Goal: Transaction & Acquisition: Obtain resource

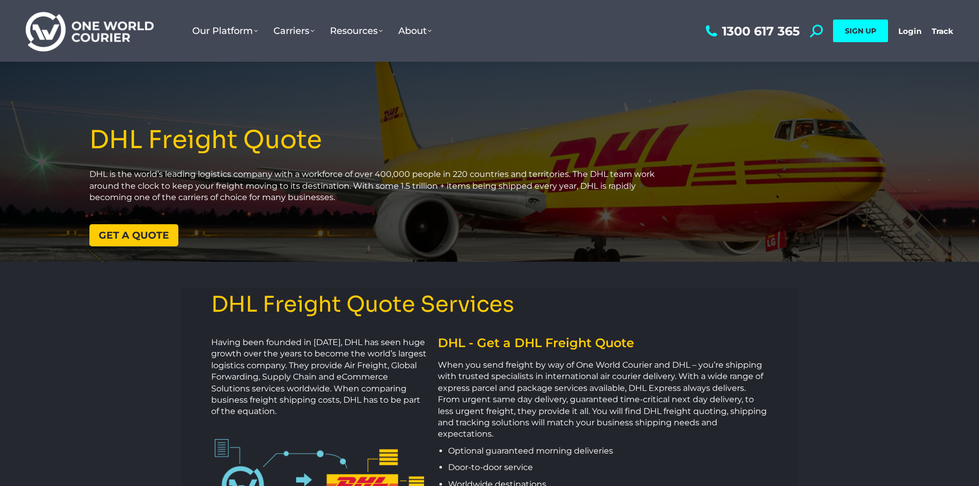
click at [145, 234] on span "Get a quote" at bounding box center [134, 235] width 70 height 10
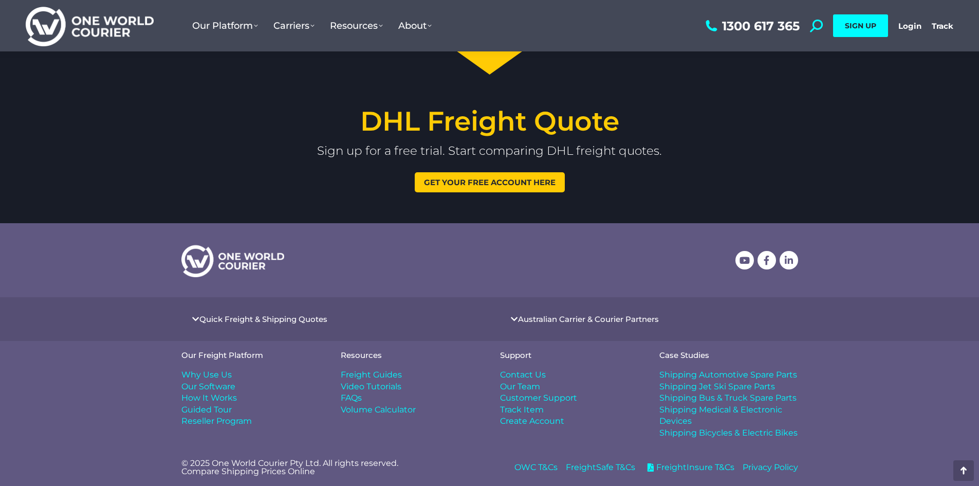
click at [528, 180] on span "Get your free account here" at bounding box center [490, 182] width 132 height 8
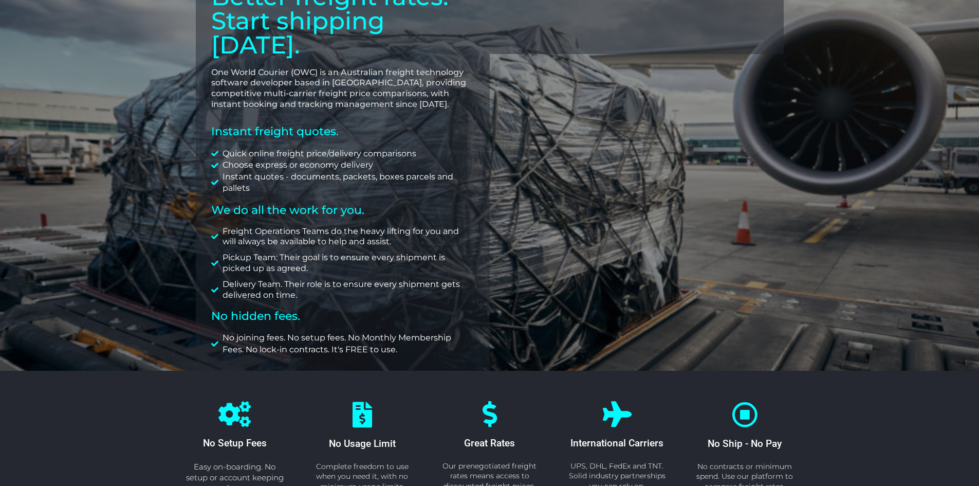
scroll to position [103, 0]
